Goal: Check status

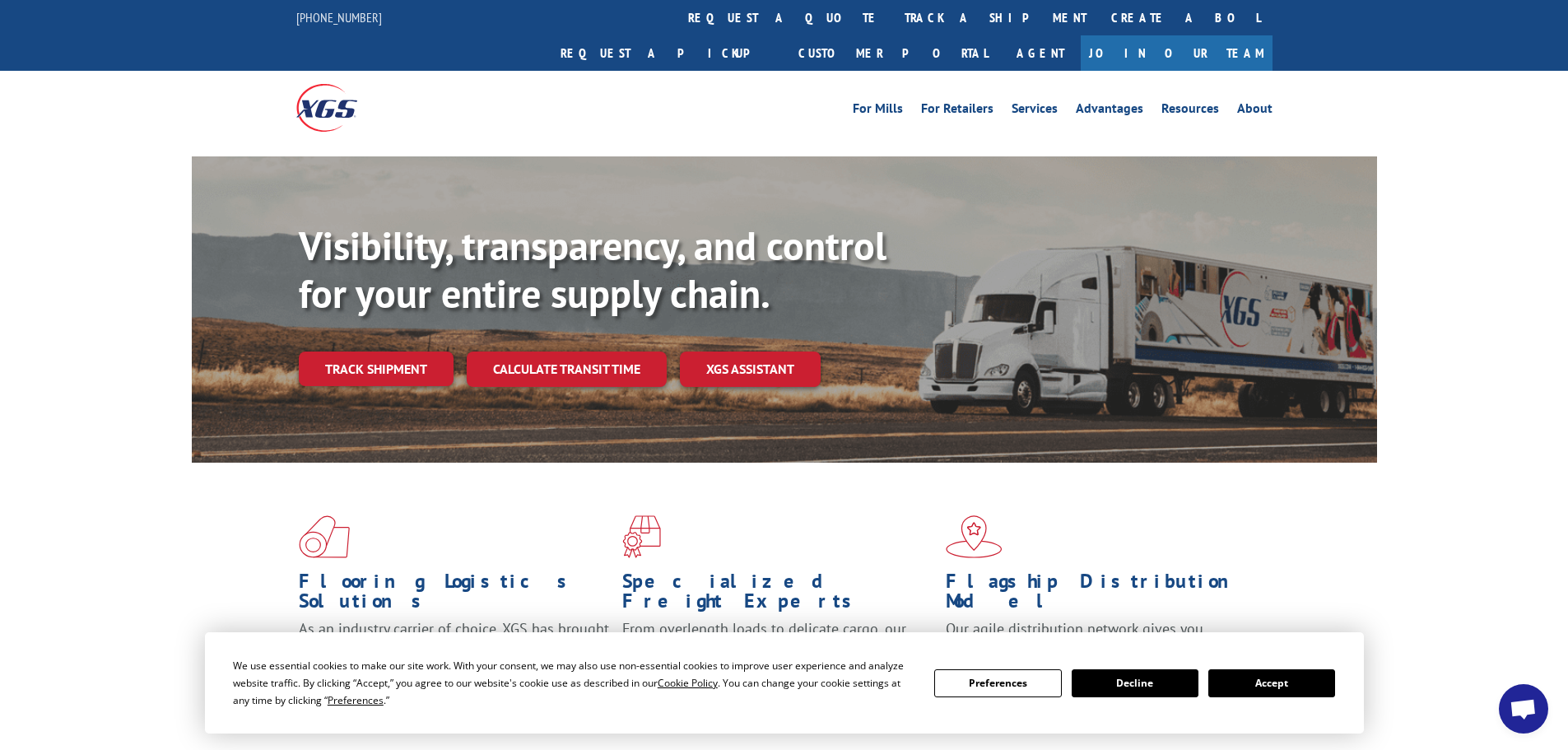
click at [1268, 689] on button "Accept" at bounding box center [1271, 683] width 127 height 28
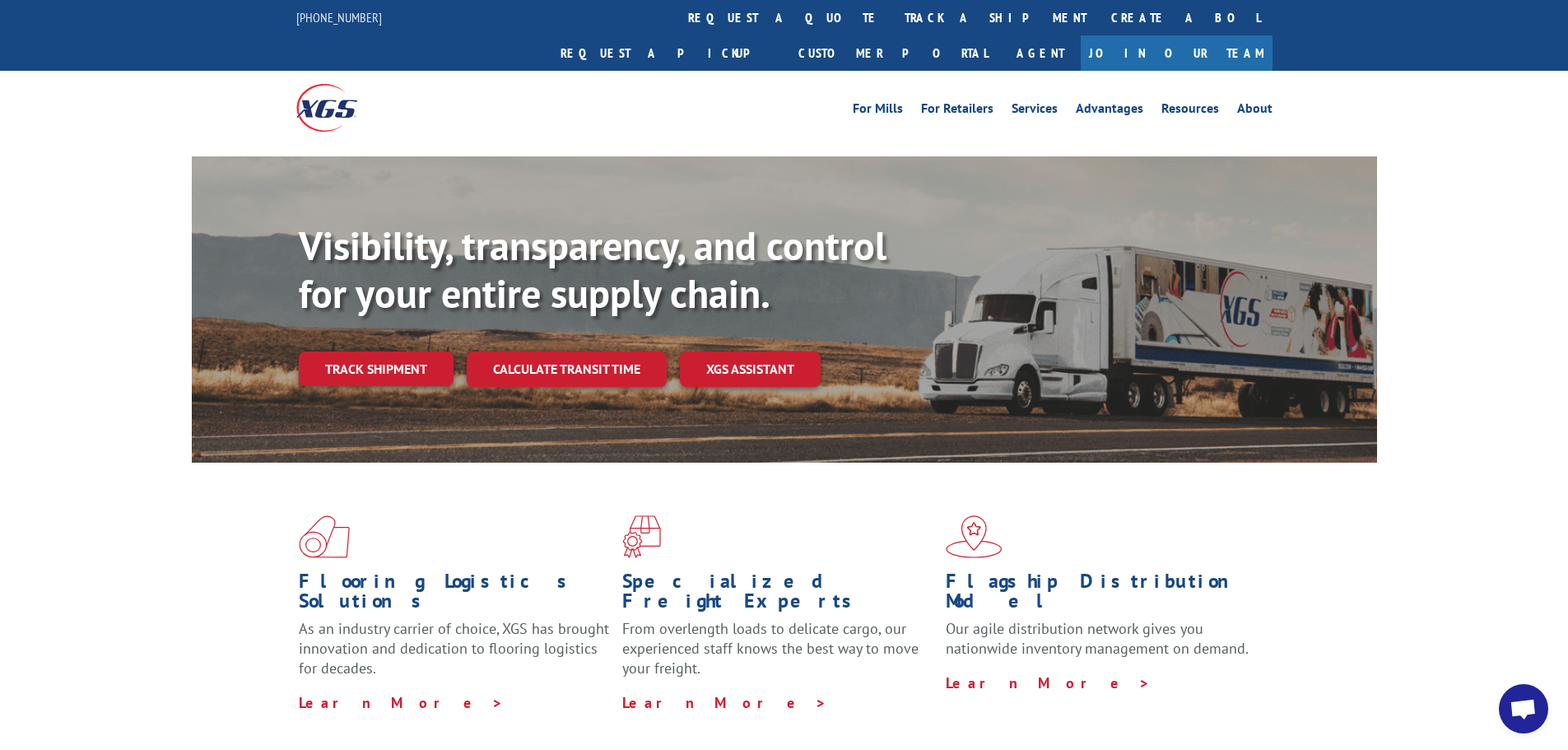
click at [399, 351] on link "Track shipment" at bounding box center [376, 369] width 155 height 35
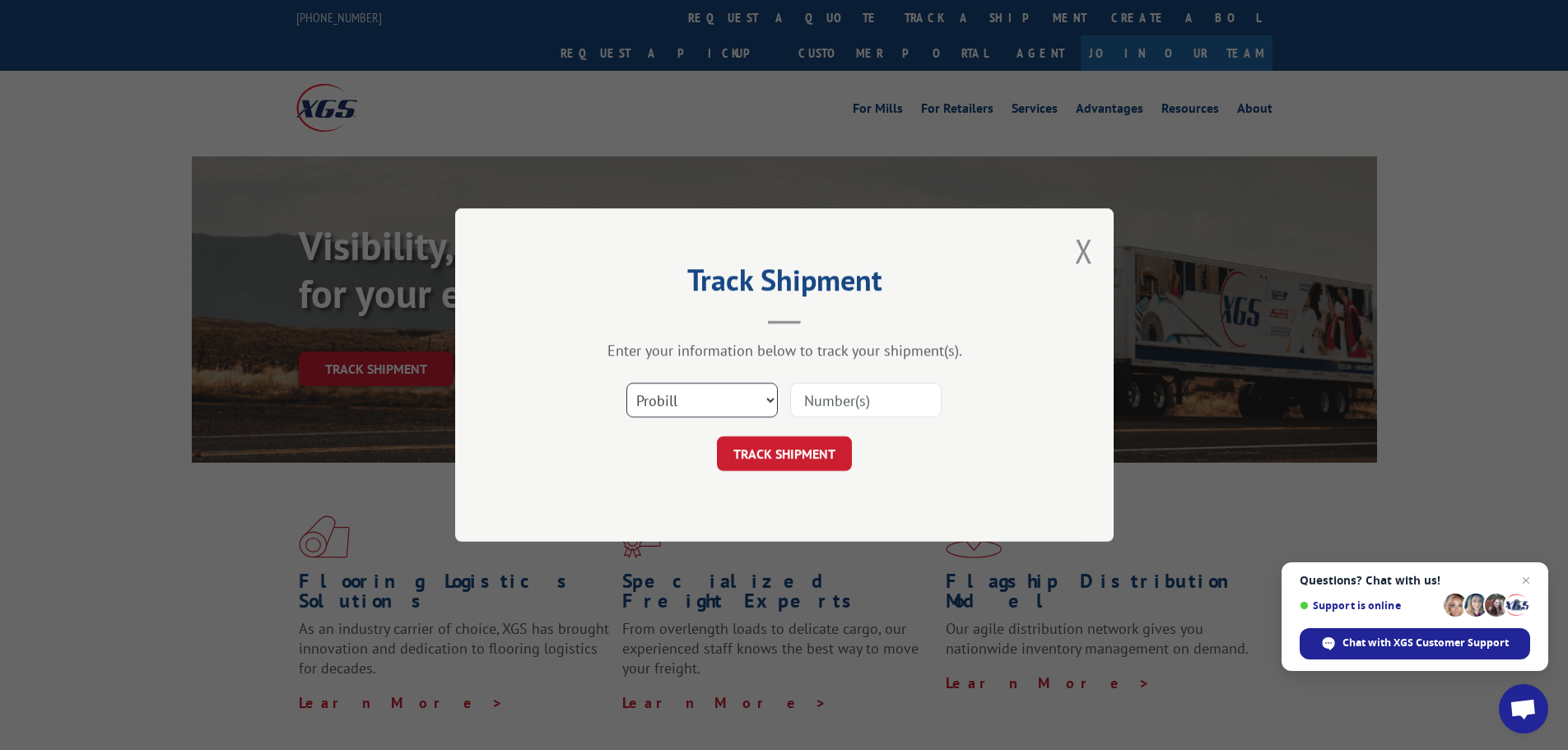
click at [687, 399] on select "Select category... Probill BOL PO" at bounding box center [701, 400] width 151 height 35
select select "bol"
click at [626, 383] on select "Select category... Probill BOL PO" at bounding box center [701, 400] width 151 height 35
click at [842, 390] on input at bounding box center [865, 400] width 151 height 35
paste input "- 5620372"
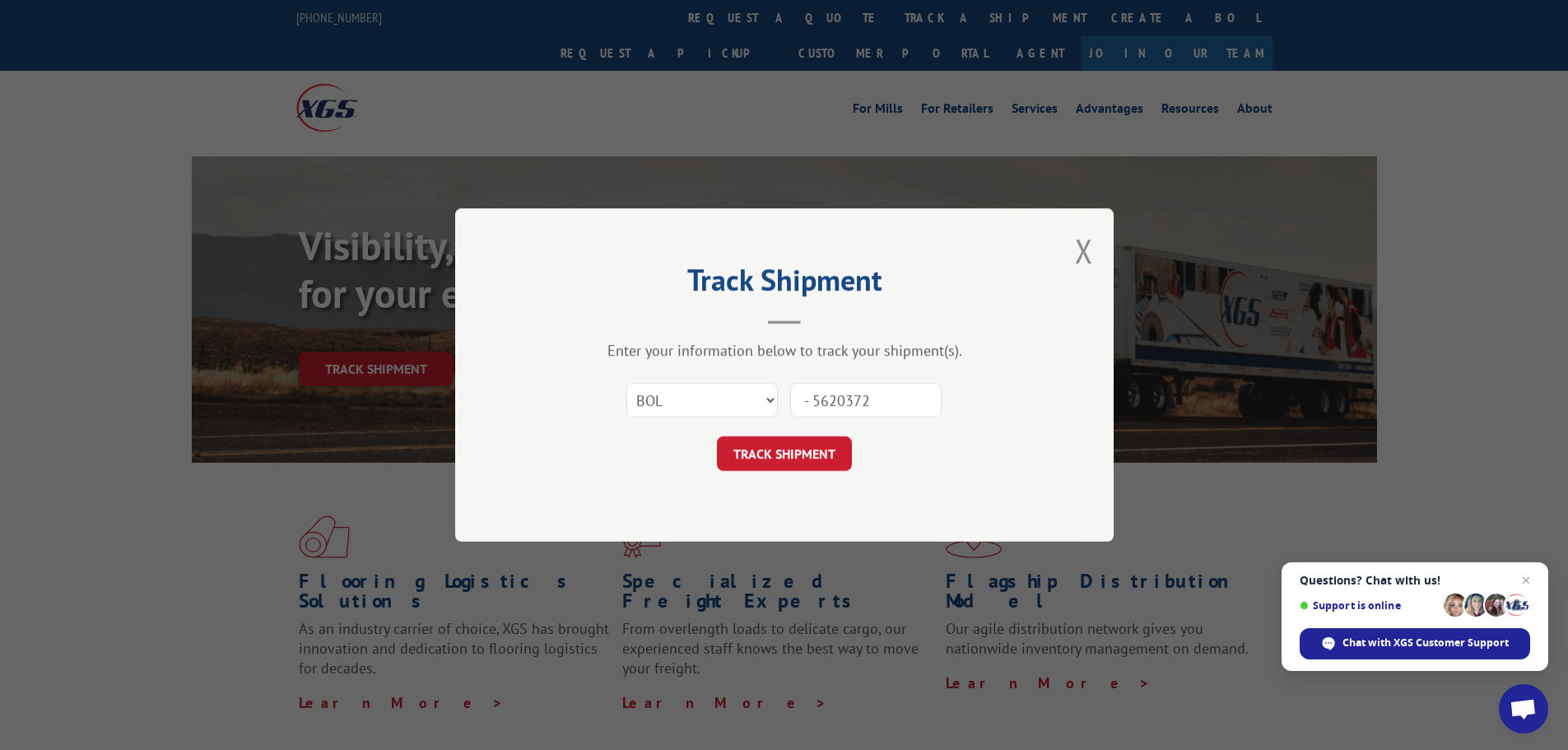
click at [810, 409] on input "- 5620372" at bounding box center [865, 400] width 151 height 35
type input "5620372"
click at [815, 455] on button "TRACK SHIPMENT" at bounding box center [784, 454] width 135 height 35
